Goal: Information Seeking & Learning: Understand process/instructions

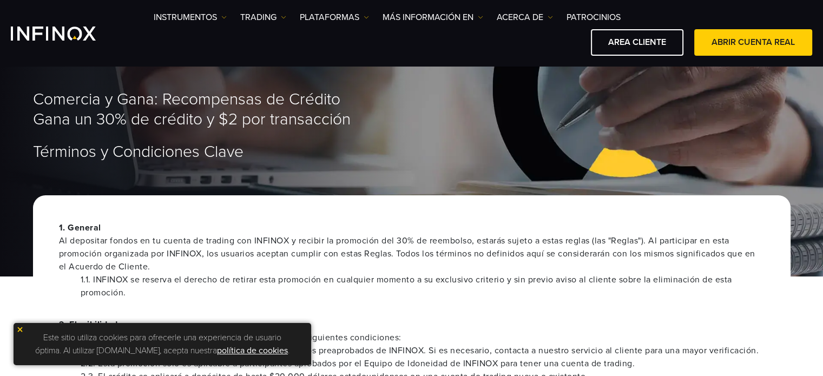
click at [22, 332] on img at bounding box center [20, 330] width 8 height 8
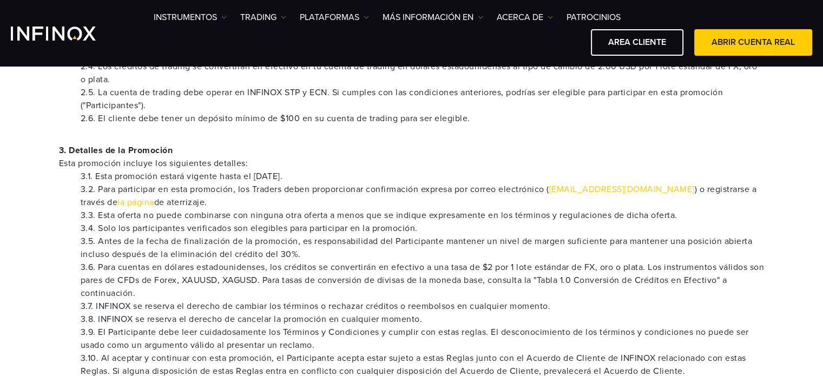
scroll to position [379, 0]
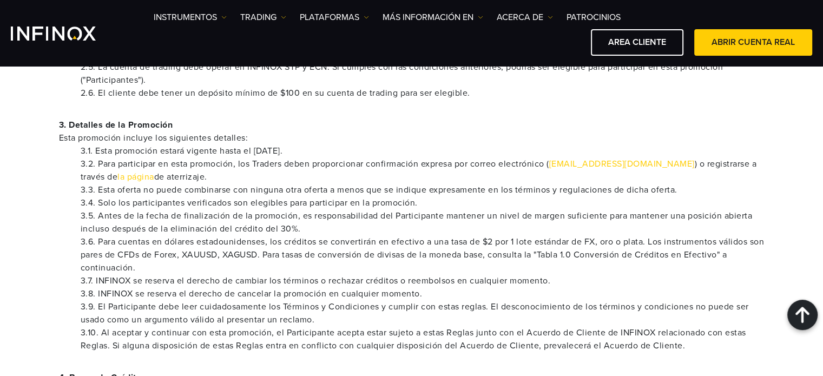
drag, startPoint x: 234, startPoint y: 165, endPoint x: 262, endPoint y: 177, distance: 31.3
click at [262, 177] on li "3.2. Para participar en esta promoción, los Traders deben proporcionar confirma…" at bounding box center [423, 170] width 684 height 26
click at [329, 212] on li "3.5. Antes de la fecha de finalización de la promoción, es responsabilidad del …" at bounding box center [423, 222] width 684 height 26
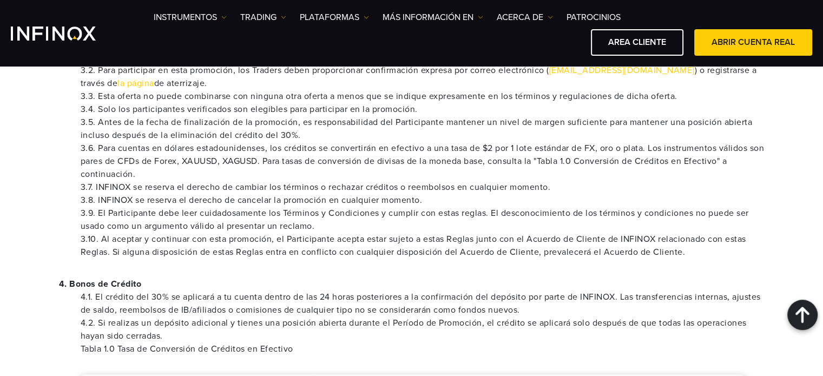
scroll to position [487, 0]
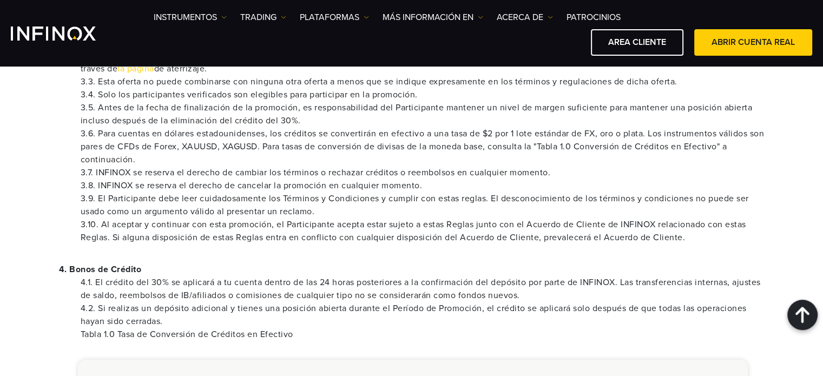
click at [229, 149] on li "3.6. Para cuentas en dólares estadounidenses, los créditos se convertirán en ef…" at bounding box center [423, 146] width 684 height 39
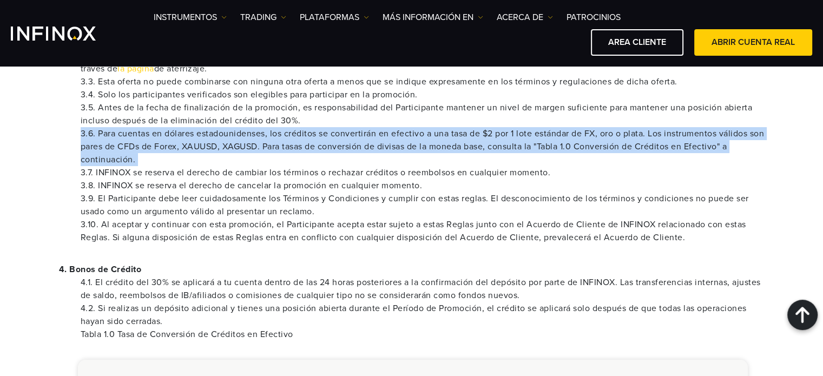
click at [229, 149] on li "3.6. Para cuentas en dólares estadounidenses, los créditos se convertirán en ef…" at bounding box center [423, 146] width 684 height 39
click at [216, 146] on li "3.6. Para cuentas en dólares estadounidenses, los créditos se convertirán en ef…" at bounding box center [423, 146] width 684 height 39
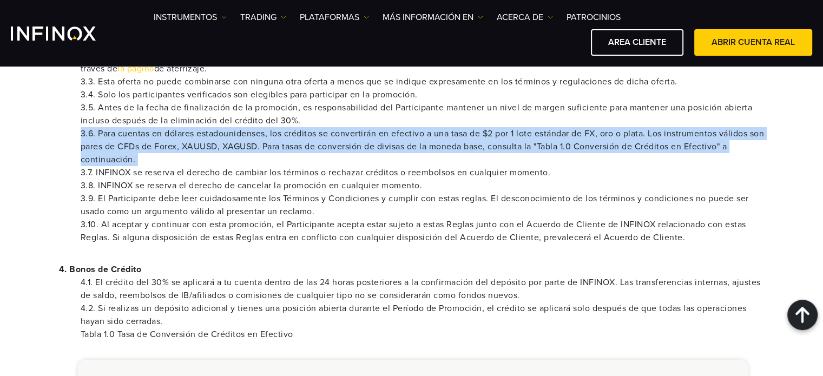
click at [216, 146] on li "3.6. Para cuentas en dólares estadounidenses, los créditos se convertirán en ef…" at bounding box center [423, 146] width 684 height 39
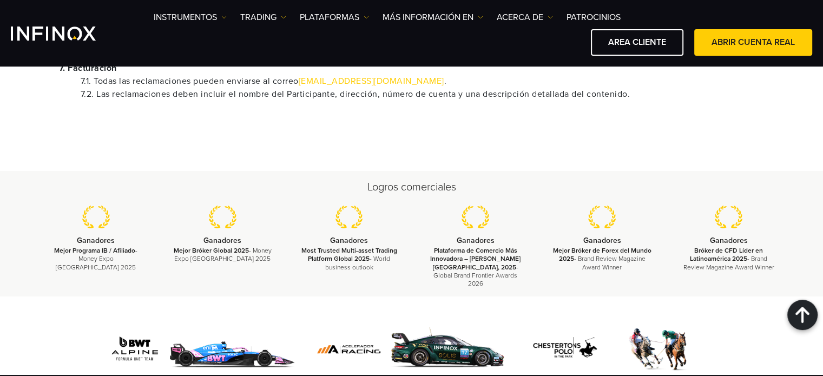
scroll to position [919, 0]
